Goal: Information Seeking & Learning: Learn about a topic

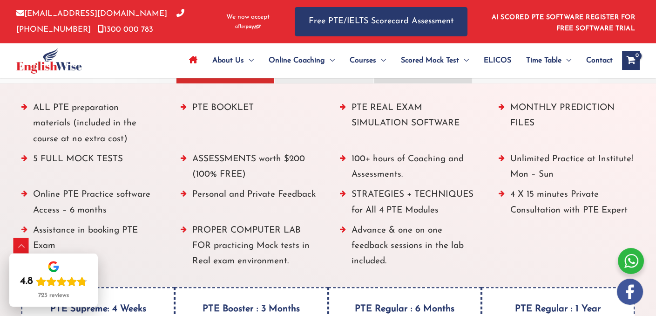
scroll to position [1089, 0]
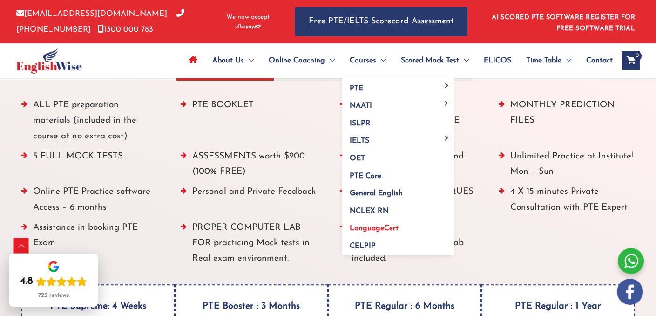
click at [374, 228] on span "LanguageCert" at bounding box center [374, 228] width 49 height 7
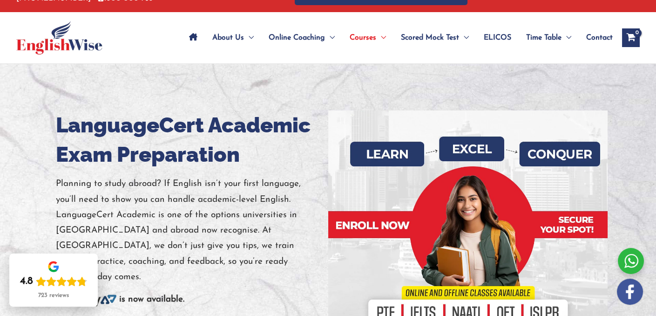
scroll to position [47, 0]
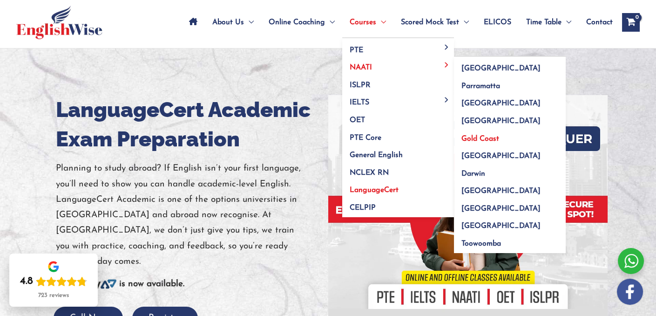
click at [465, 136] on span "Gold Coast" at bounding box center [481, 138] width 38 height 7
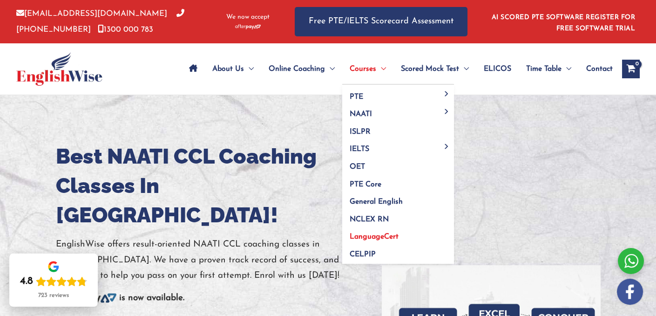
click at [381, 235] on span "LanguageCert" at bounding box center [374, 236] width 49 height 7
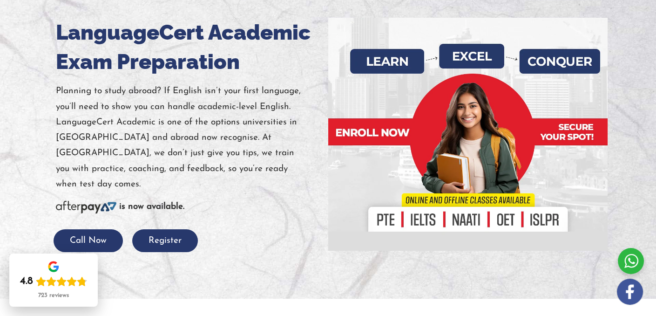
scroll to position [140, 0]
